Goal: Task Accomplishment & Management: Manage account settings

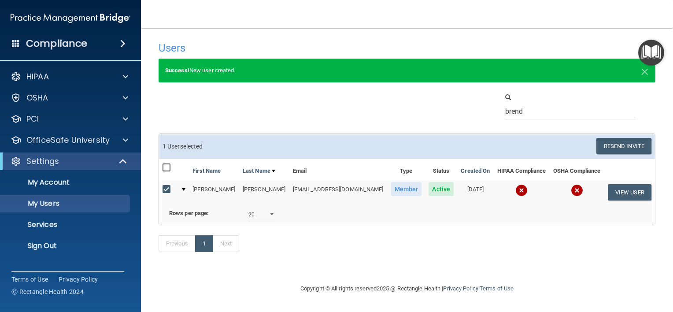
select select "20"
click at [527, 109] on input "brend" at bounding box center [570, 111] width 130 height 16
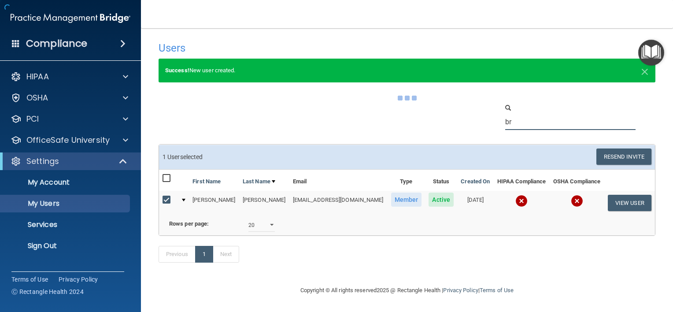
type input "b"
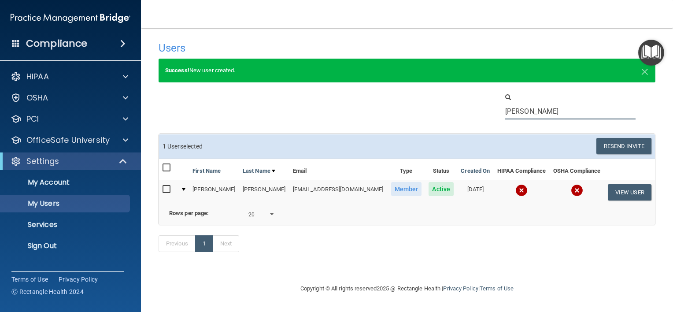
type input "[PERSON_NAME]"
click at [165, 187] on input "checkbox" at bounding box center [168, 189] width 10 height 7
checkbox input "true"
click at [638, 150] on button "Resend Invite" at bounding box center [623, 146] width 55 height 16
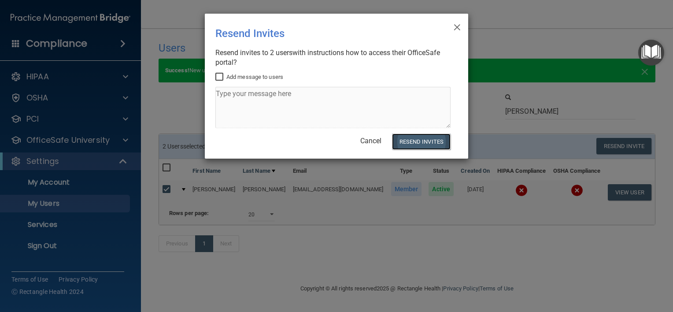
click at [422, 145] on button "Resend Invites" at bounding box center [421, 141] width 59 height 16
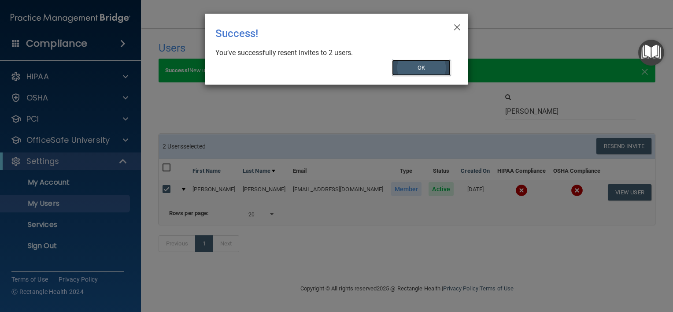
click at [412, 74] on button "OK" at bounding box center [421, 67] width 59 height 16
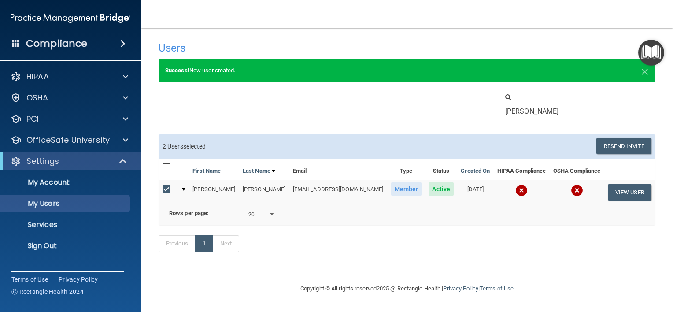
click at [522, 115] on input "[PERSON_NAME]" at bounding box center [570, 111] width 130 height 16
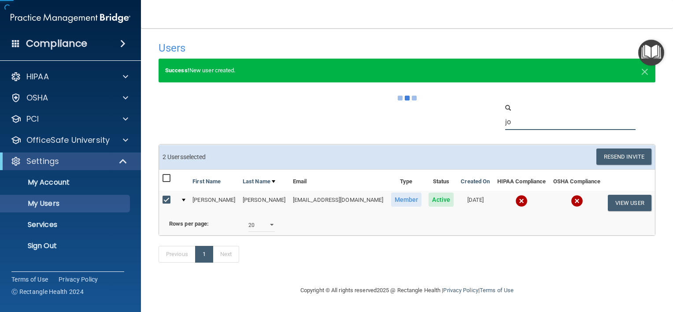
type input "j"
